Goal: Information Seeking & Learning: Learn about a topic

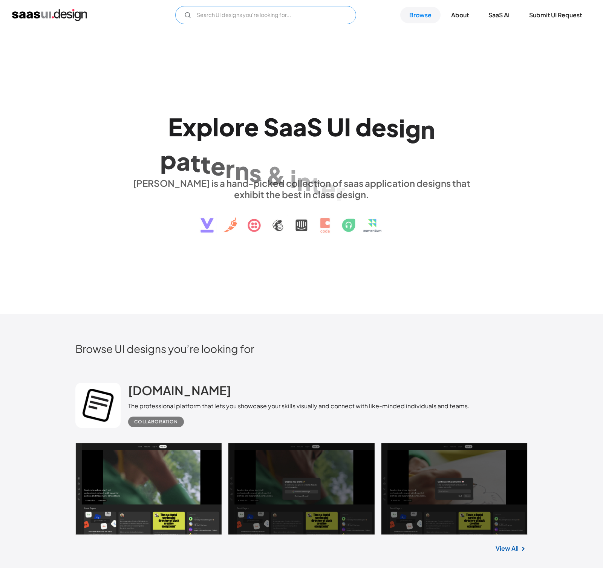
click at [283, 19] on input "Email Form" at bounding box center [265, 15] width 181 height 18
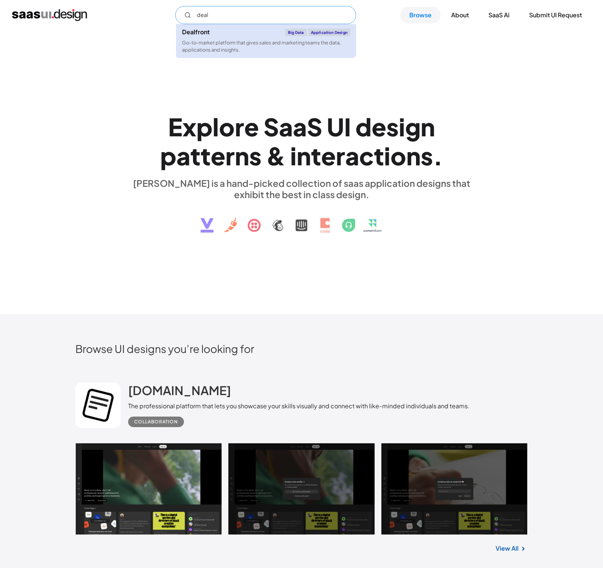
click at [246, 44] on div "Go-to-market platform that gives sales and marketing teams the data, applicatio…" at bounding box center [266, 46] width 168 height 14
type input "deal"
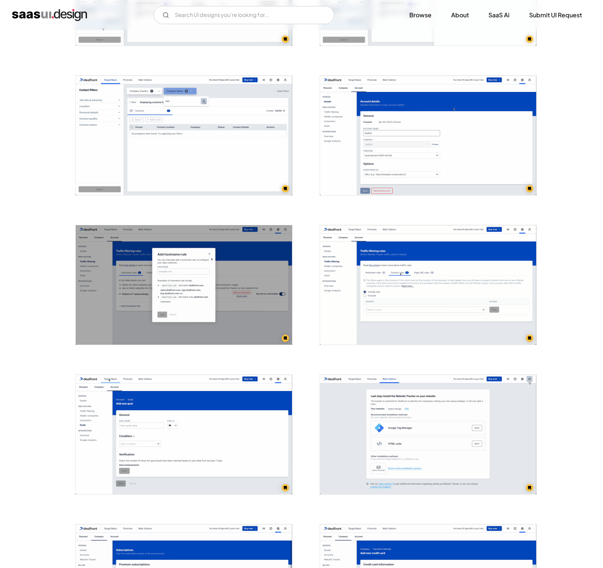
scroll to position [780, 0]
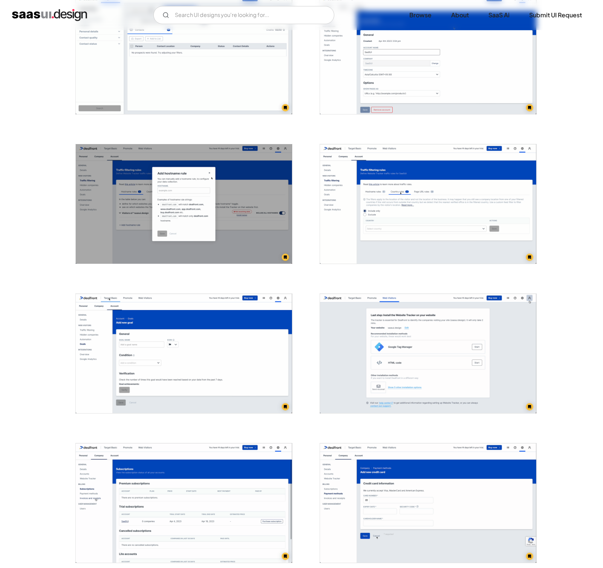
click at [183, 90] on img "open lightbox" at bounding box center [184, 54] width 216 height 119
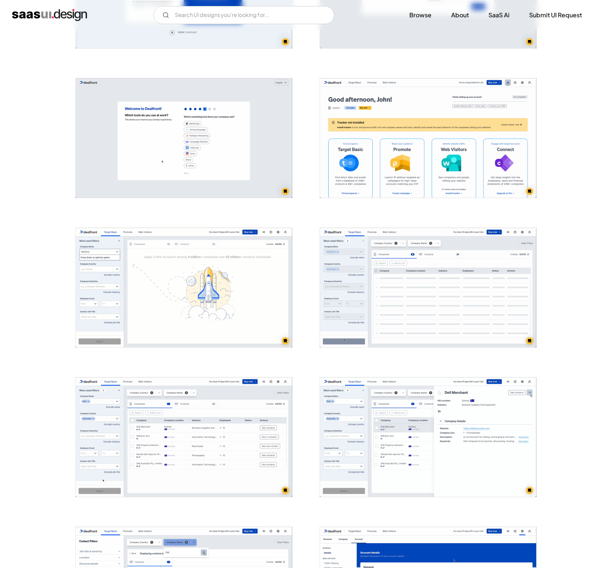
scroll to position [0, 0]
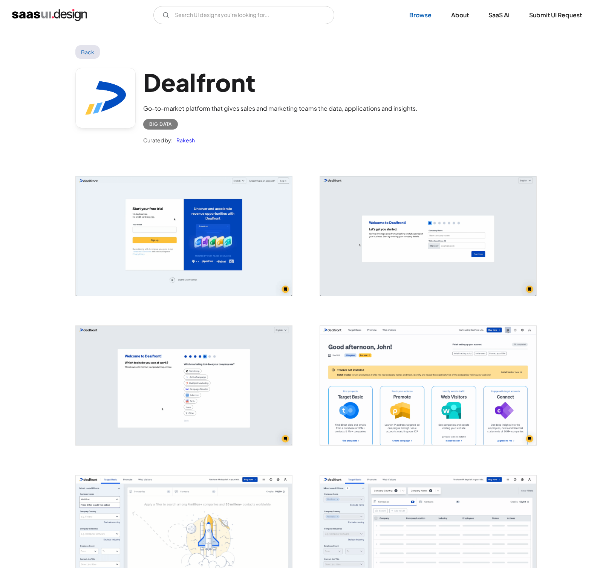
click at [425, 19] on link "Browse" at bounding box center [420, 15] width 40 height 17
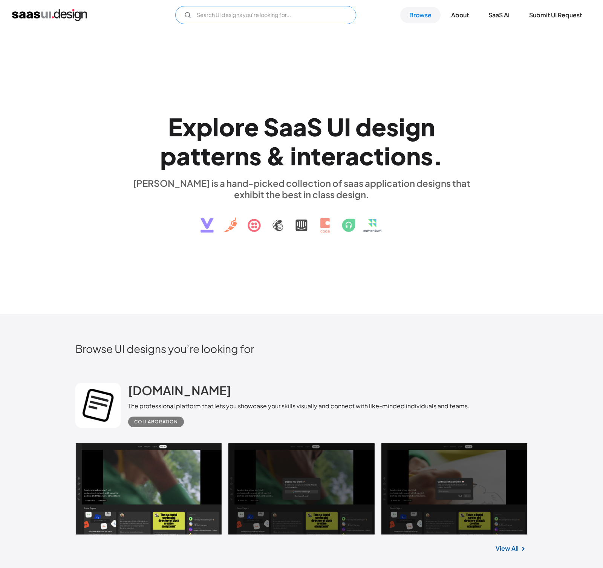
click at [275, 19] on input "Email Form" at bounding box center [265, 15] width 181 height 18
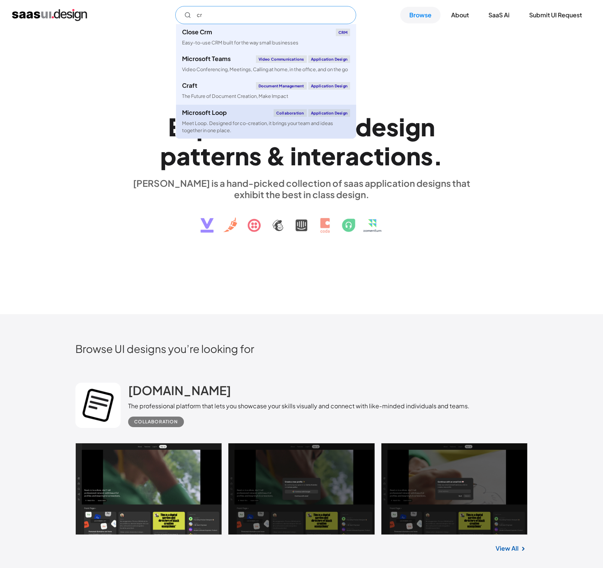
click at [213, 127] on div "Meet Loop. Designed for co-creation, it brings your team and ideas together in …" at bounding box center [266, 127] width 168 height 14
type input "cr"
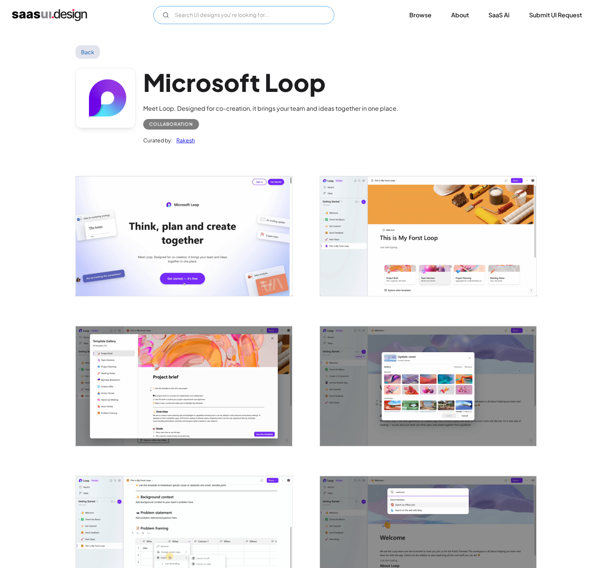
click at [210, 15] on input "Email Form" at bounding box center [243, 15] width 181 height 18
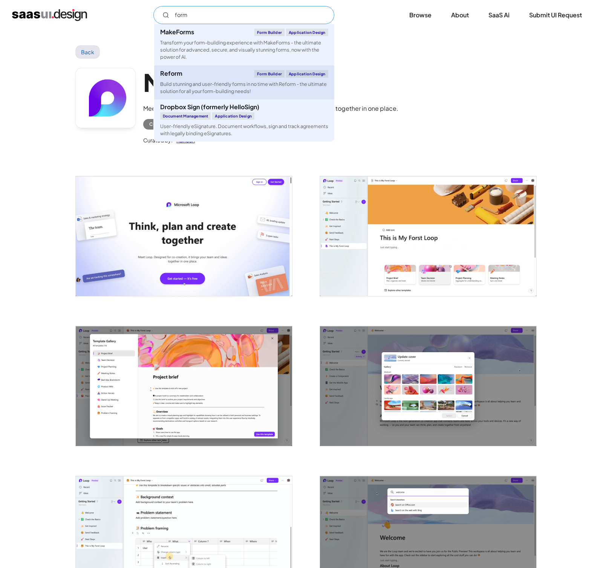
click at [196, 72] on div "Reform Form Builder Application Design" at bounding box center [244, 74] width 168 height 8
type input "form"
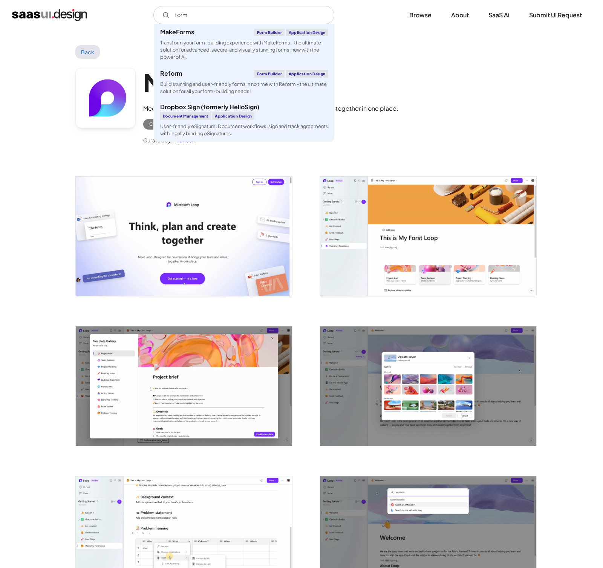
click at [469, 76] on div "Microsoft Loop Meet Loop. Designed for co-creation, it brings your team and ide…" at bounding box center [301, 108] width 452 height 98
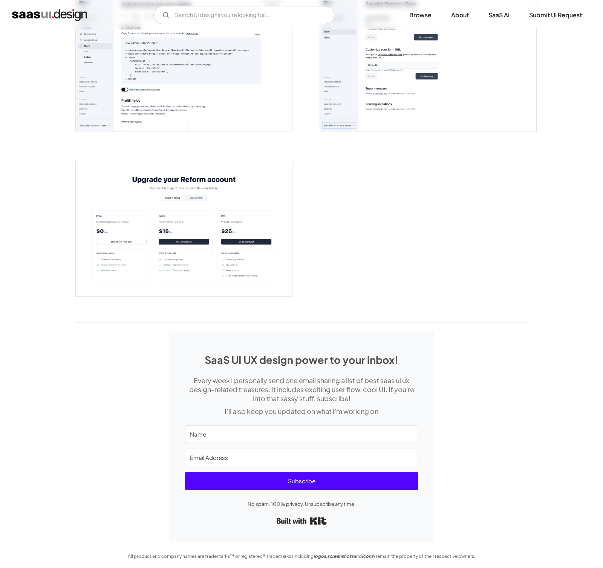
scroll to position [1003, 0]
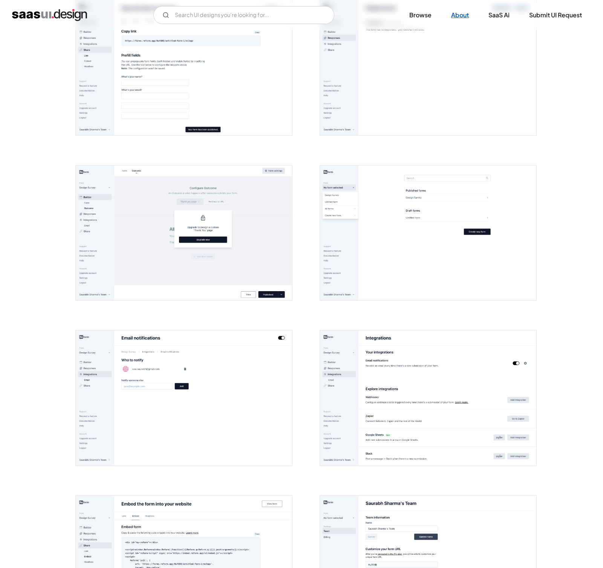
click at [453, 15] on link "About" at bounding box center [460, 15] width 36 height 17
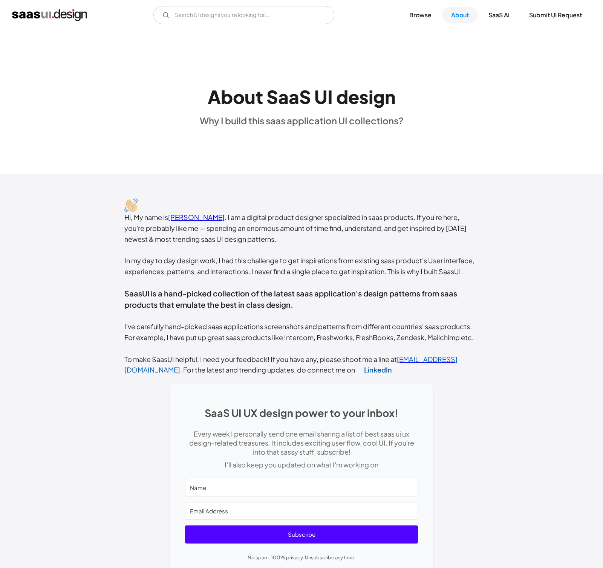
click at [64, 14] on img "home" at bounding box center [49, 15] width 75 height 12
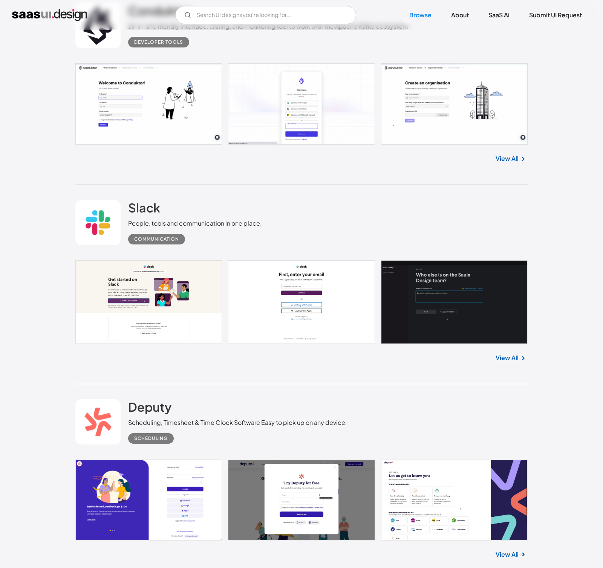
scroll to position [19719, 0]
